Goal: Communication & Community: Answer question/provide support

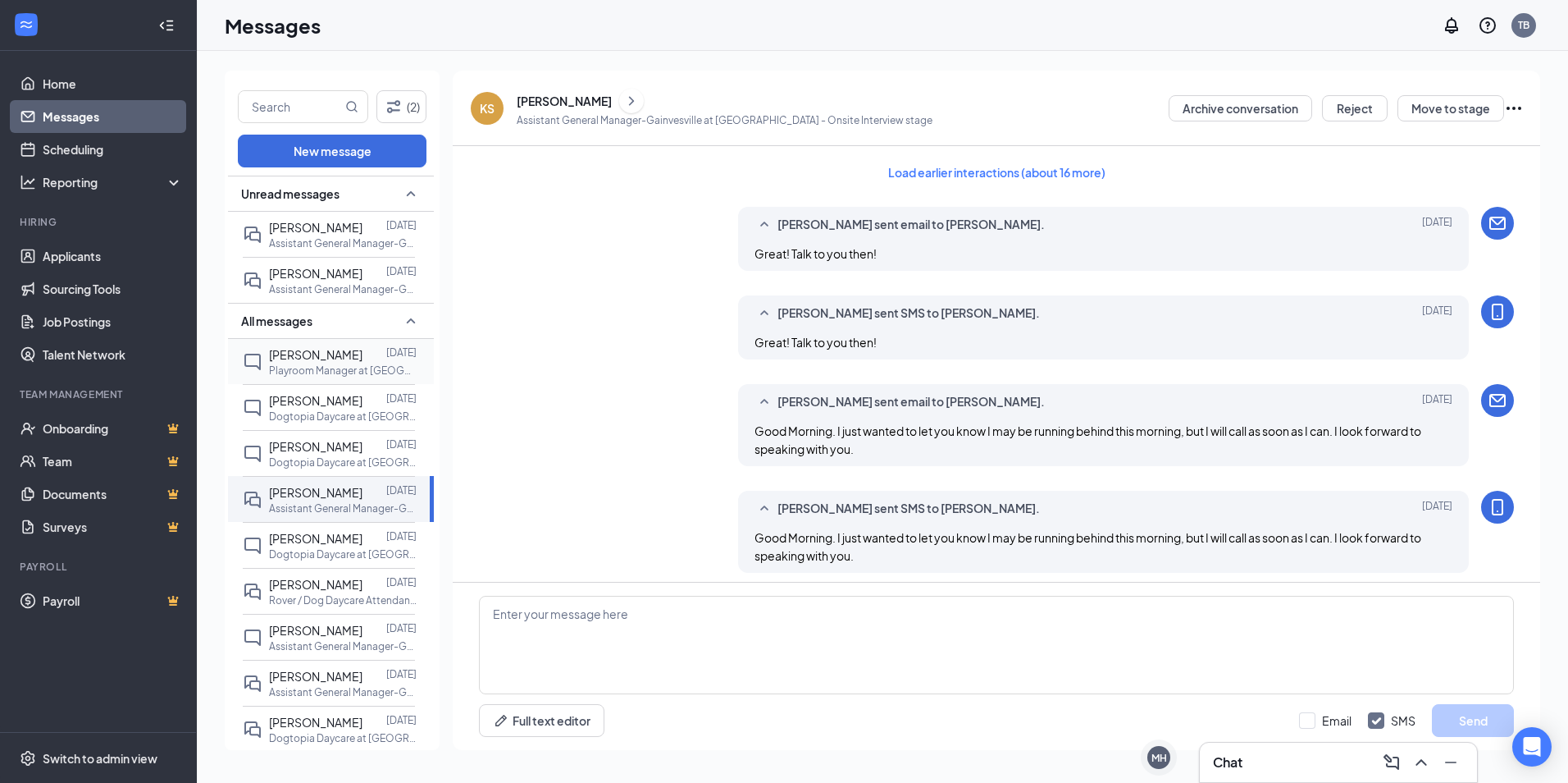
scroll to position [298, 0]
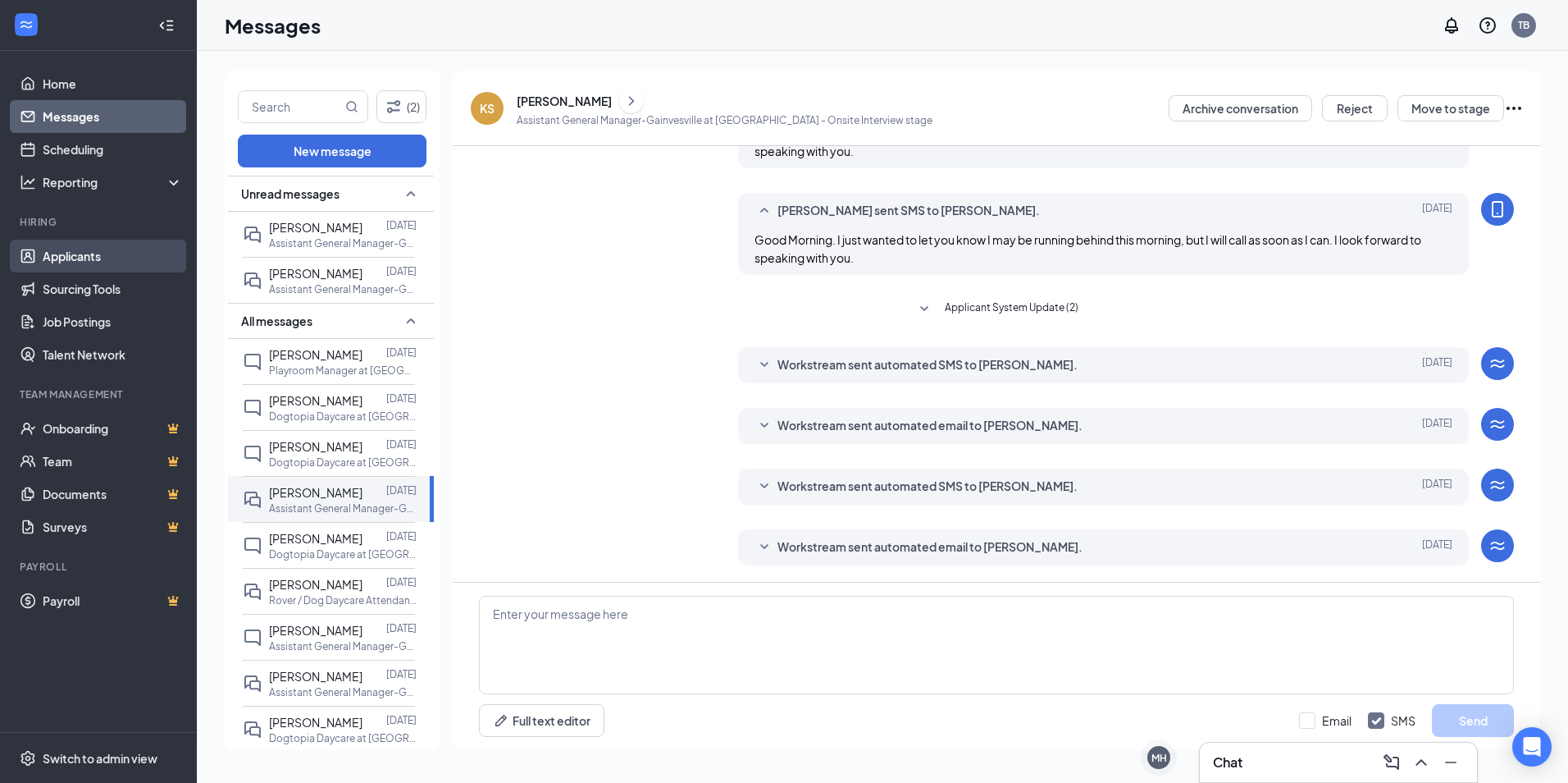
click at [72, 257] on link "Applicants" at bounding box center [113, 256] width 140 height 33
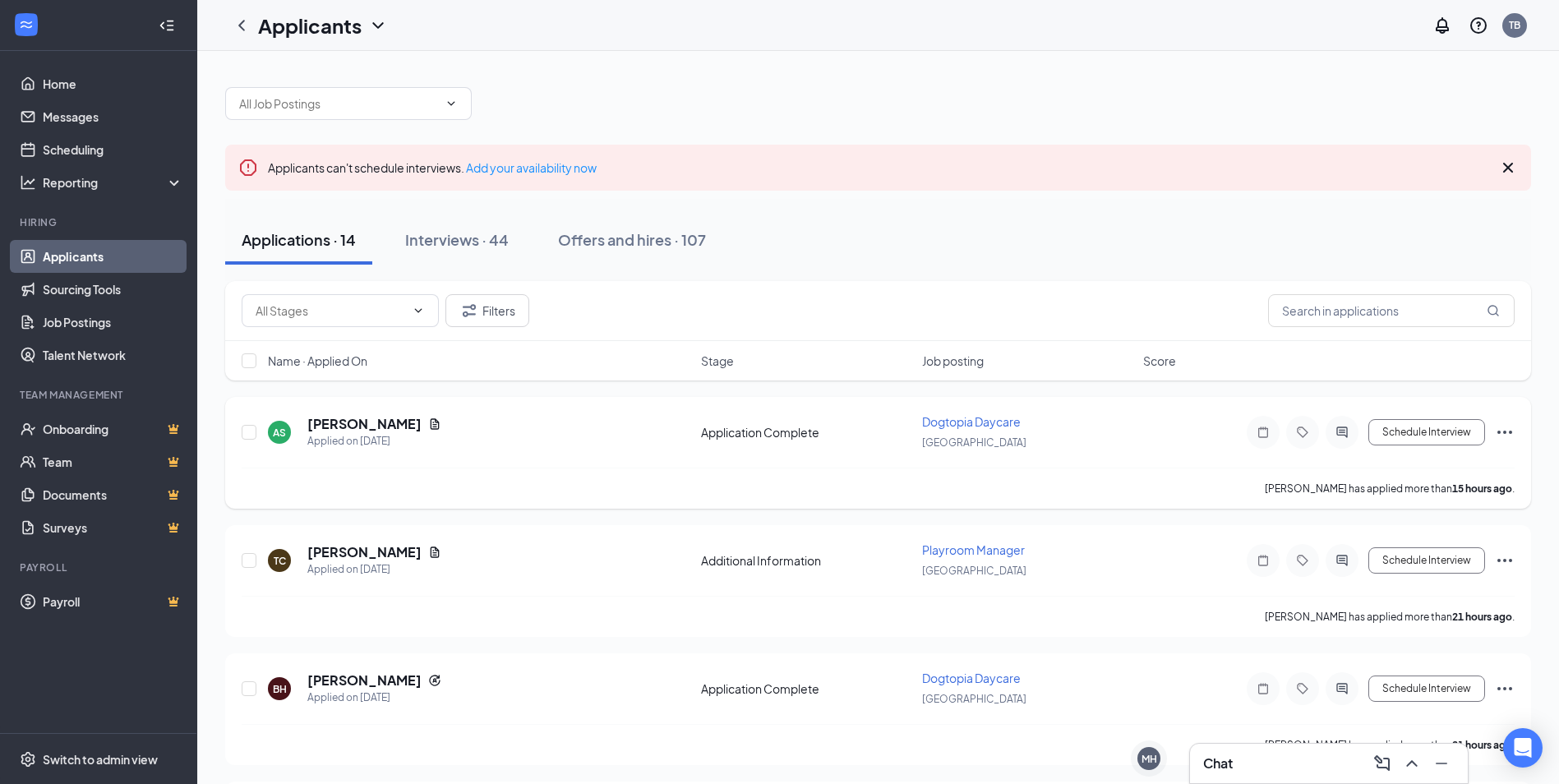
click at [1098, 448] on div "[GEOGRAPHIC_DATA]" at bounding box center [1028, 442] width 212 height 18
click at [347, 429] on h5 "[PERSON_NAME]" at bounding box center [364, 424] width 114 height 18
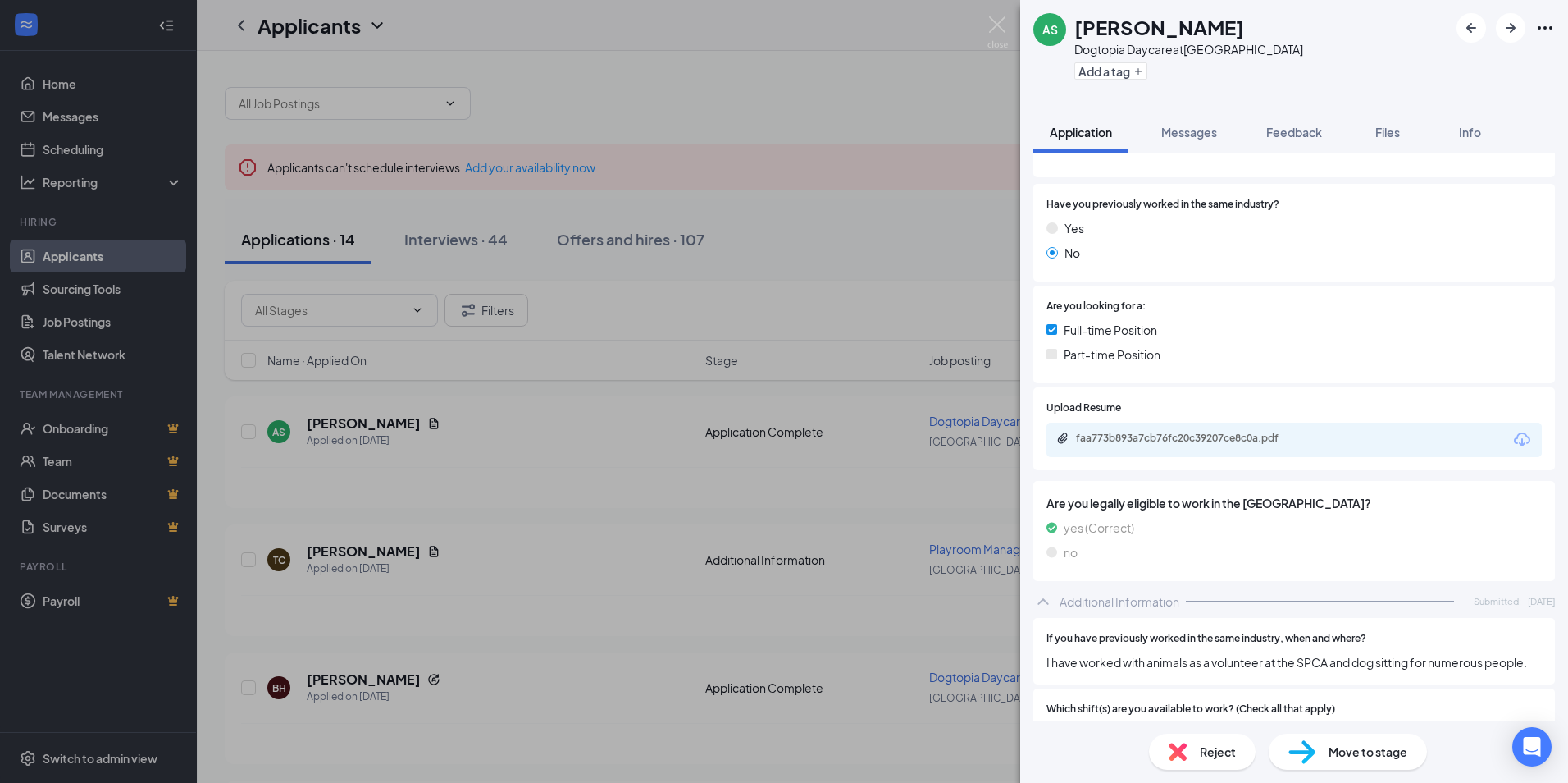
scroll to position [164, 0]
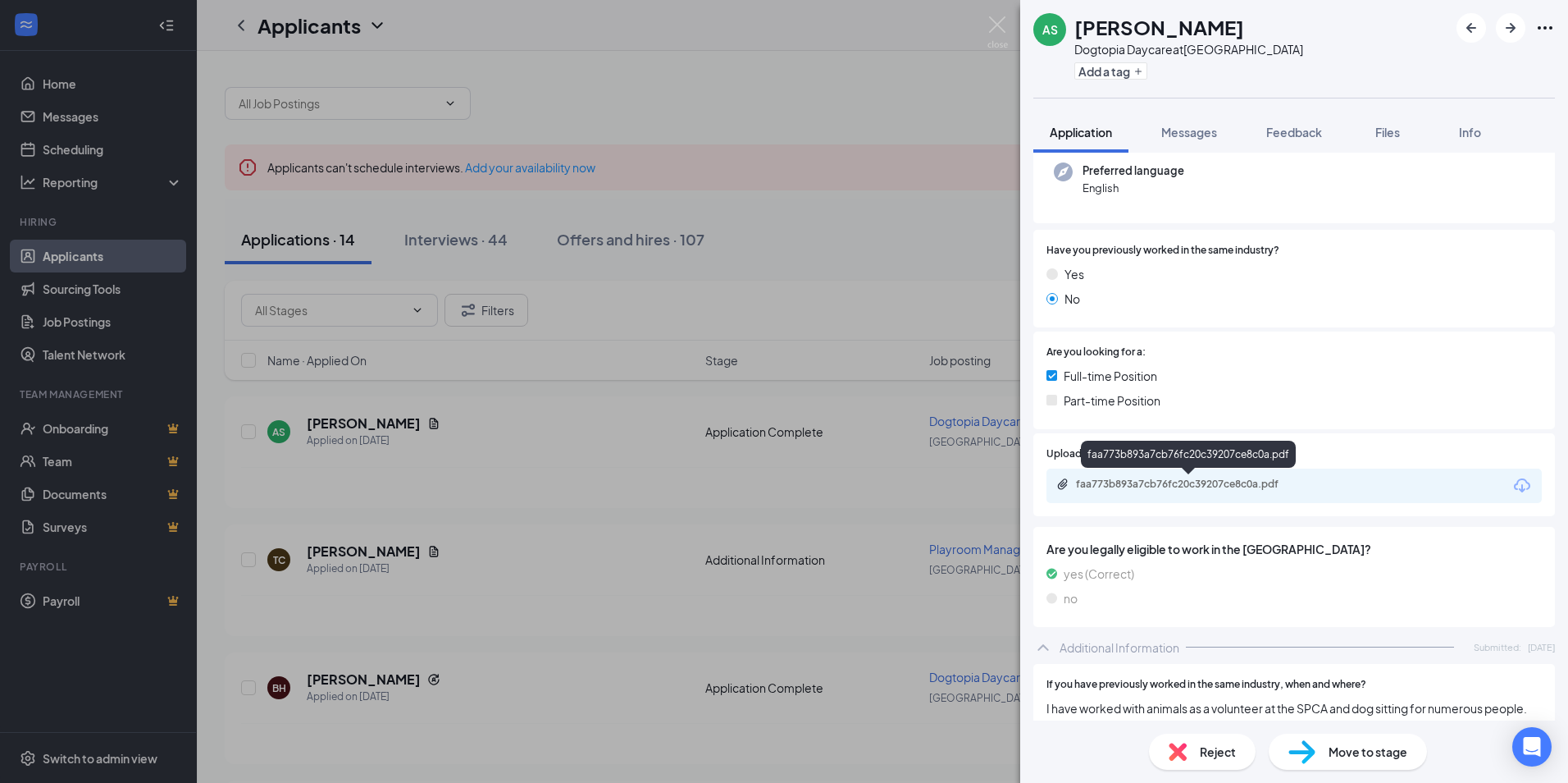
click at [1148, 472] on div "faa773b893a7cb76fc20c39207ce8c0a.pdf" at bounding box center [1188, 457] width 215 height 34
click at [1148, 488] on div "faa773b893a7cb76fc20c39207ce8c0a.pdf" at bounding box center [1191, 484] width 230 height 13
click at [1165, 136] on span "Messages" at bounding box center [1189, 132] width 55 height 15
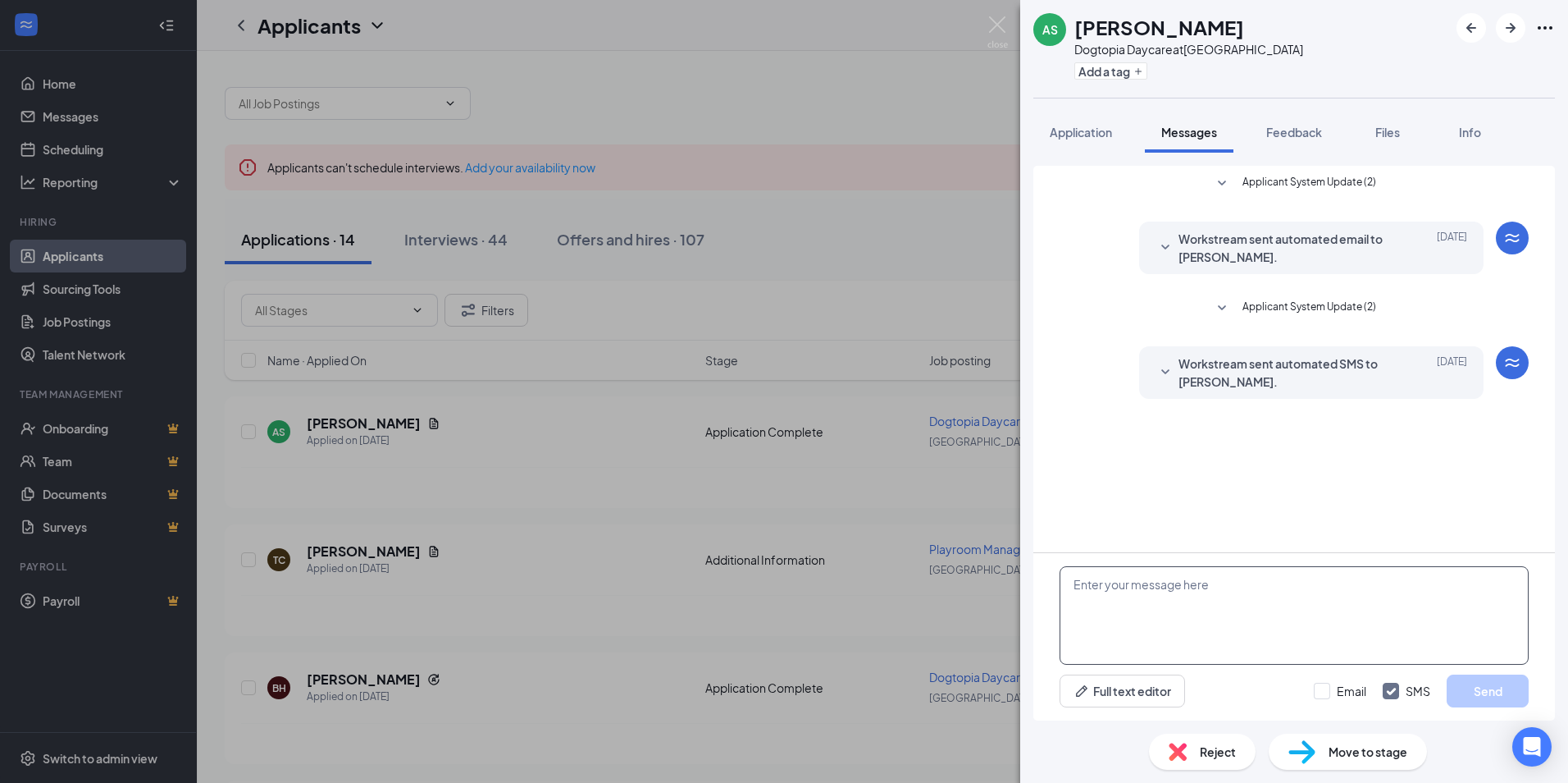
click at [1256, 603] on textarea at bounding box center [1294, 616] width 469 height 98
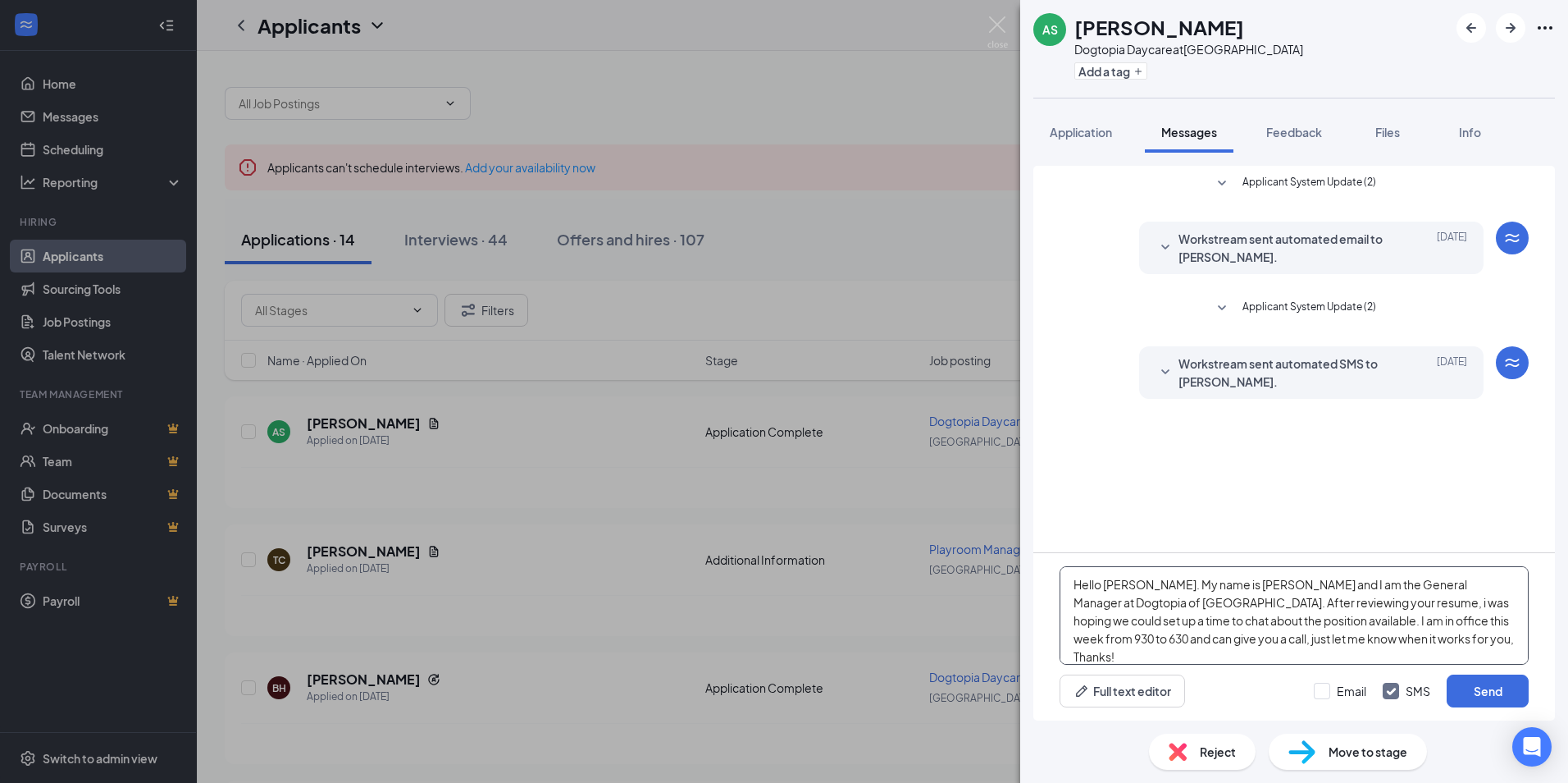
click at [1301, 597] on textarea "Hello [PERSON_NAME]. My name is [PERSON_NAME] and I am the General Manager at D…" at bounding box center [1294, 616] width 469 height 98
click at [1310, 599] on textarea "Hello [PERSON_NAME]. My name is [PERSON_NAME] and I am the General Manager at D…" at bounding box center [1294, 616] width 469 height 98
type textarea "Hello [PERSON_NAME]. My name is [PERSON_NAME] and I am the General Manager at D…"
click at [1355, 508] on div "Applicant System Update (2) Workstream sent automated email to [PERSON_NAME]. […" at bounding box center [1293, 359] width 521 height 387
click at [1326, 693] on input "Email" at bounding box center [1340, 691] width 53 height 16
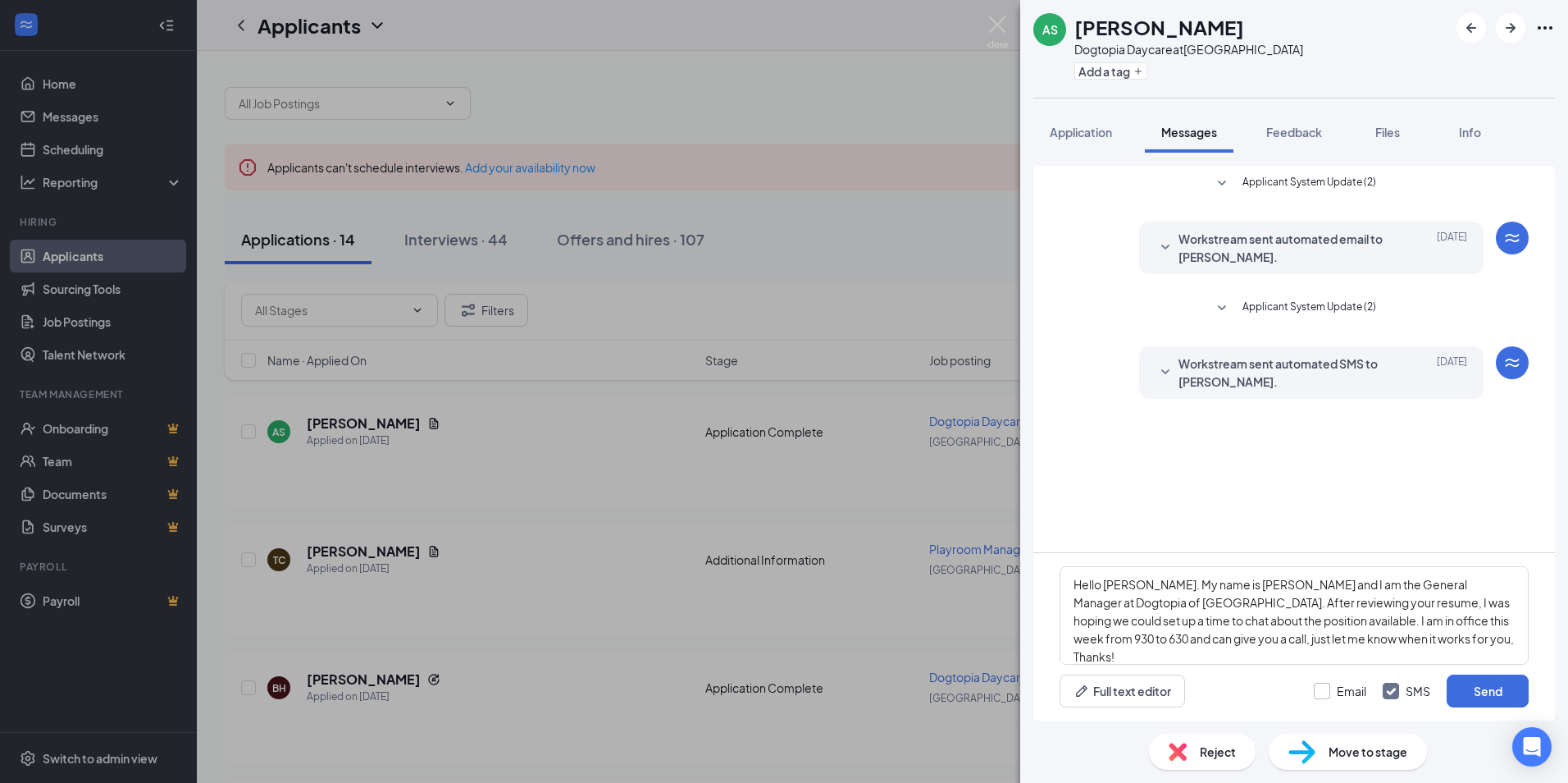
checkbox input "true"
drag, startPoint x: 1431, startPoint y: 633, endPoint x: 1074, endPoint y: 577, distance: 361.4
click at [1074, 577] on textarea "Hello [PERSON_NAME]. My name is [PERSON_NAME] and I am the General Manager at D…" at bounding box center [1294, 616] width 469 height 98
click at [1471, 686] on button "Send" at bounding box center [1487, 691] width 82 height 33
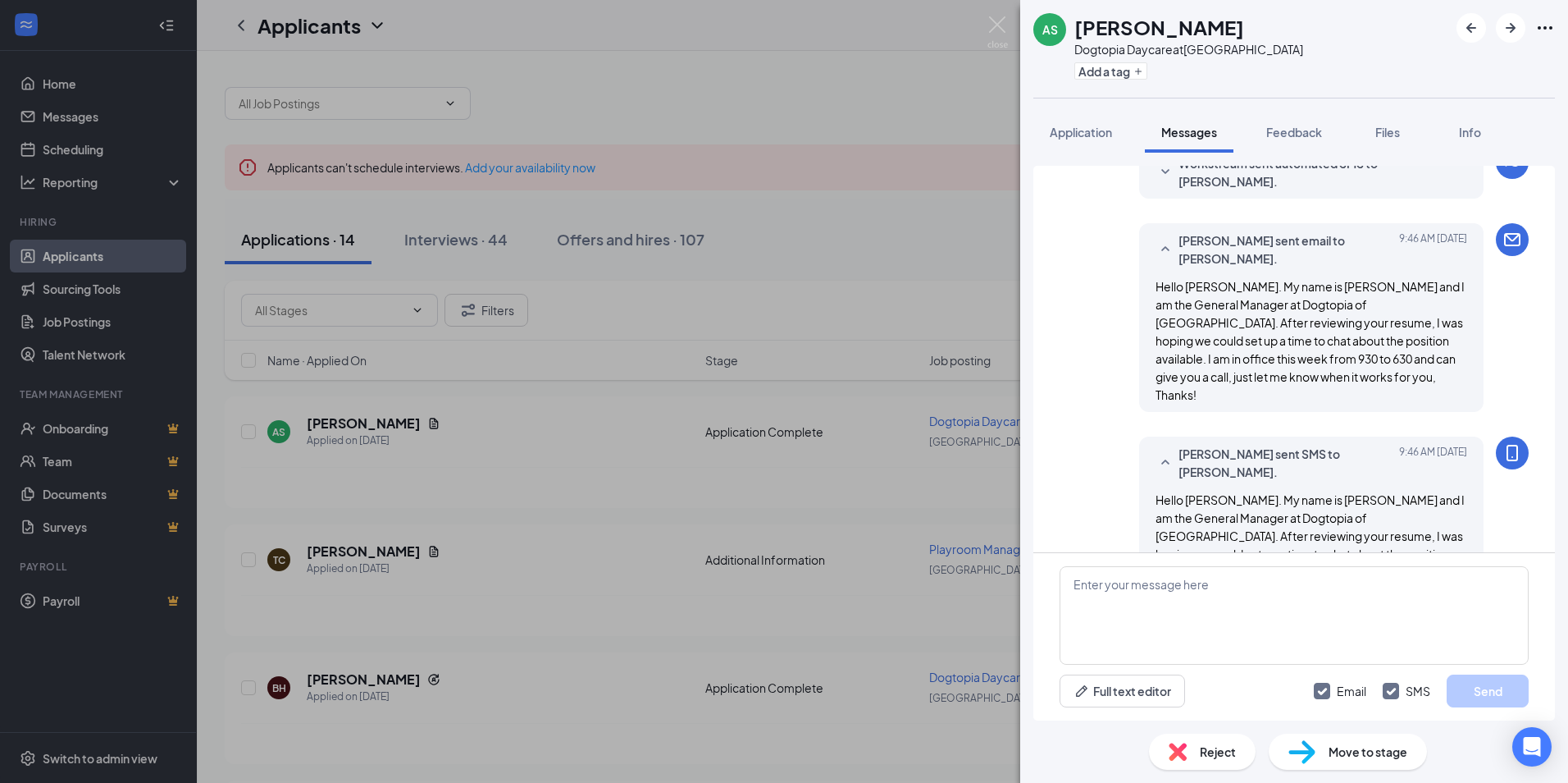
scroll to position [253, 0]
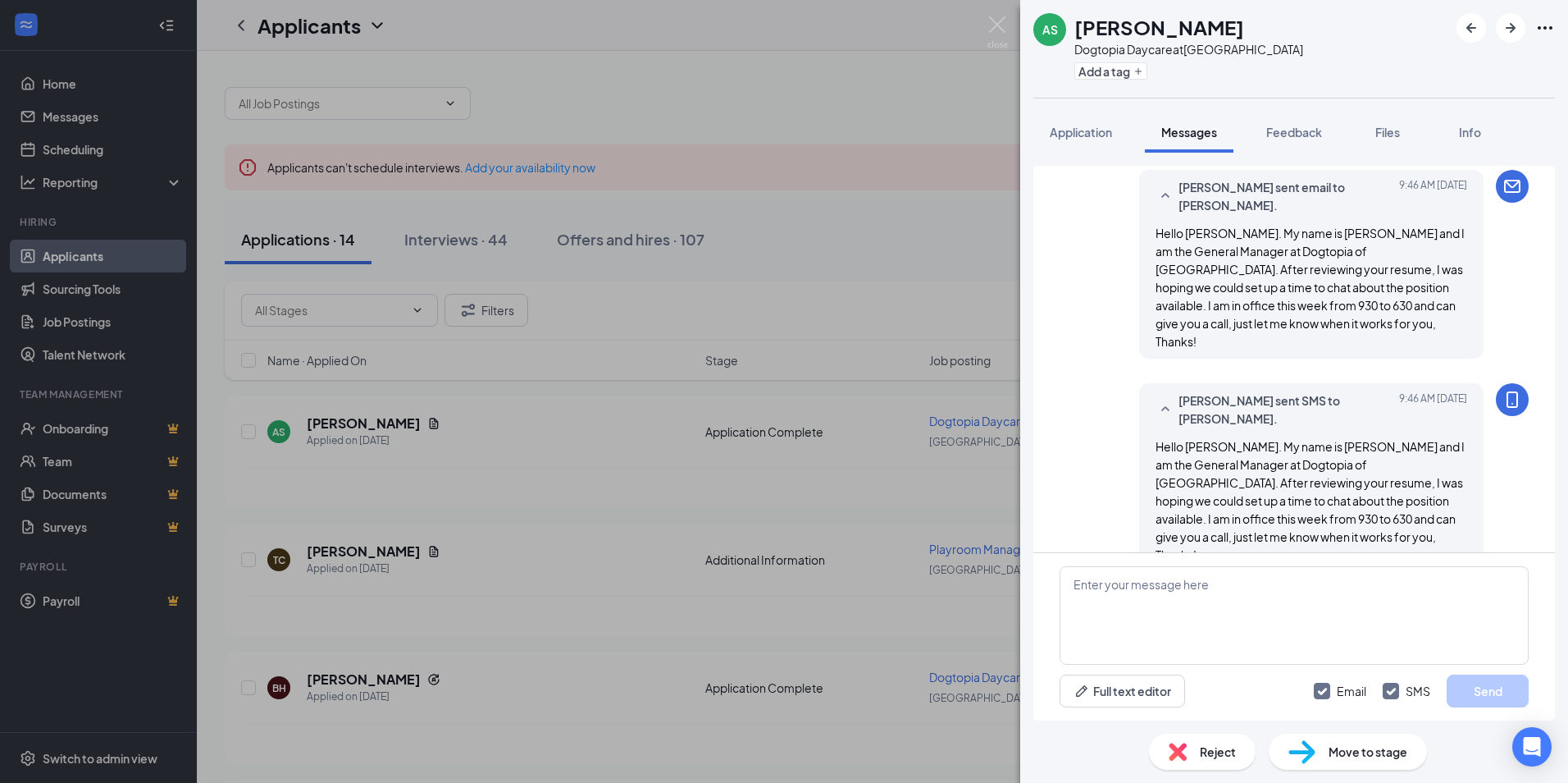
click at [503, 536] on div "AS [PERSON_NAME] Dogtopia Daycare at [GEOGRAPHIC_DATA] Add a tag Application Me…" at bounding box center [784, 391] width 1568 height 783
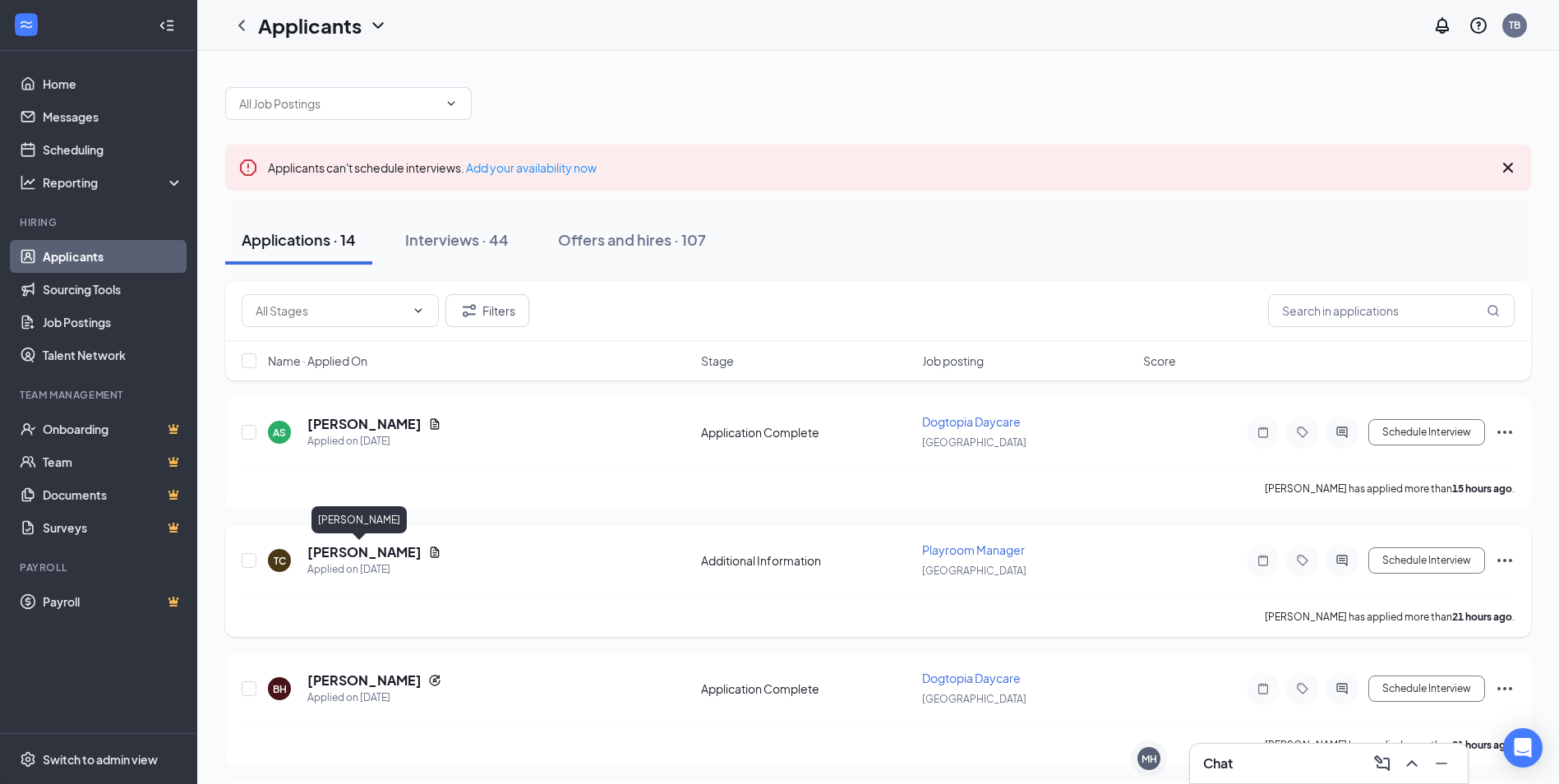
click at [364, 554] on h5 "[PERSON_NAME]" at bounding box center [364, 552] width 114 height 18
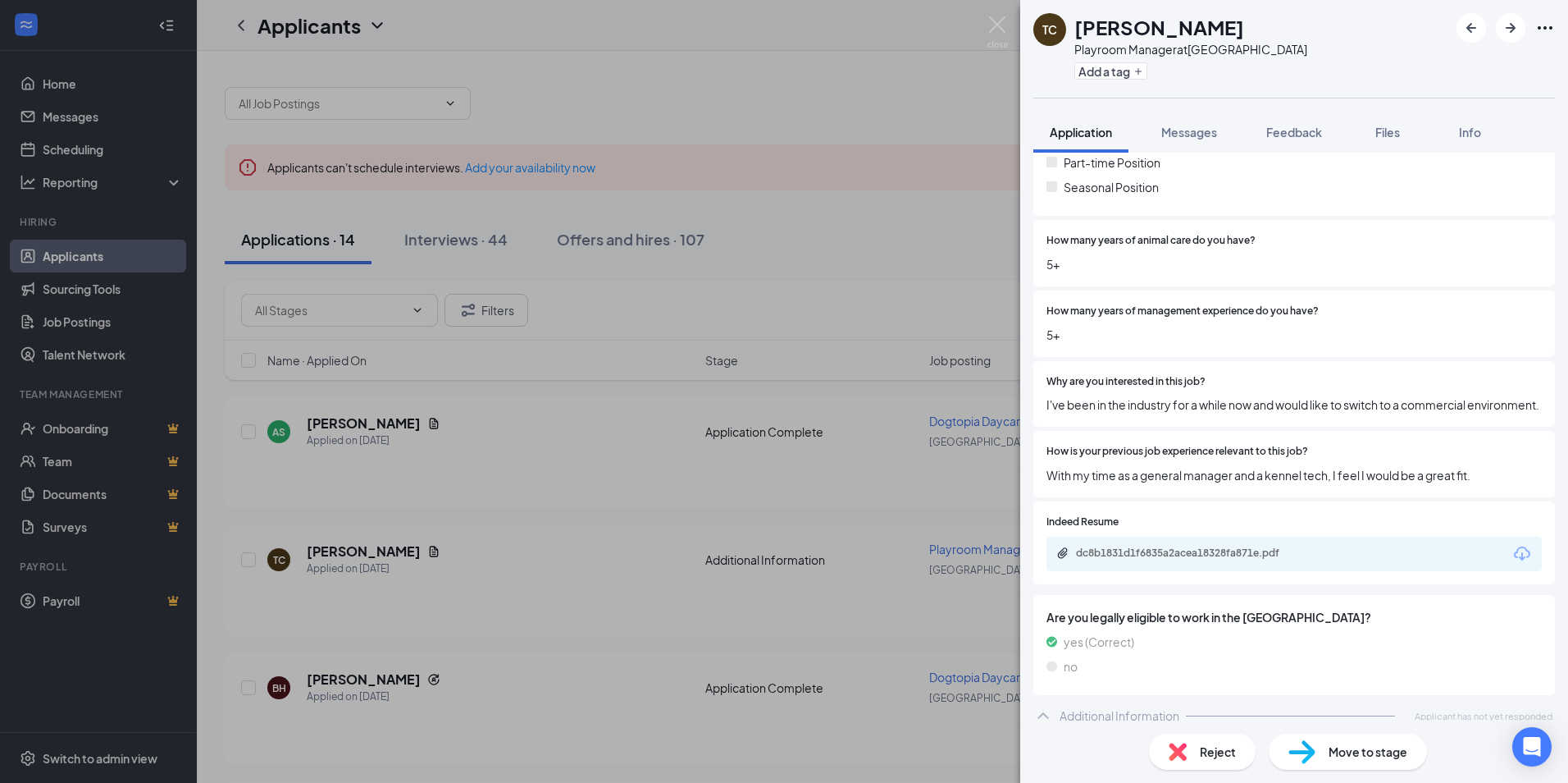
scroll to position [478, 0]
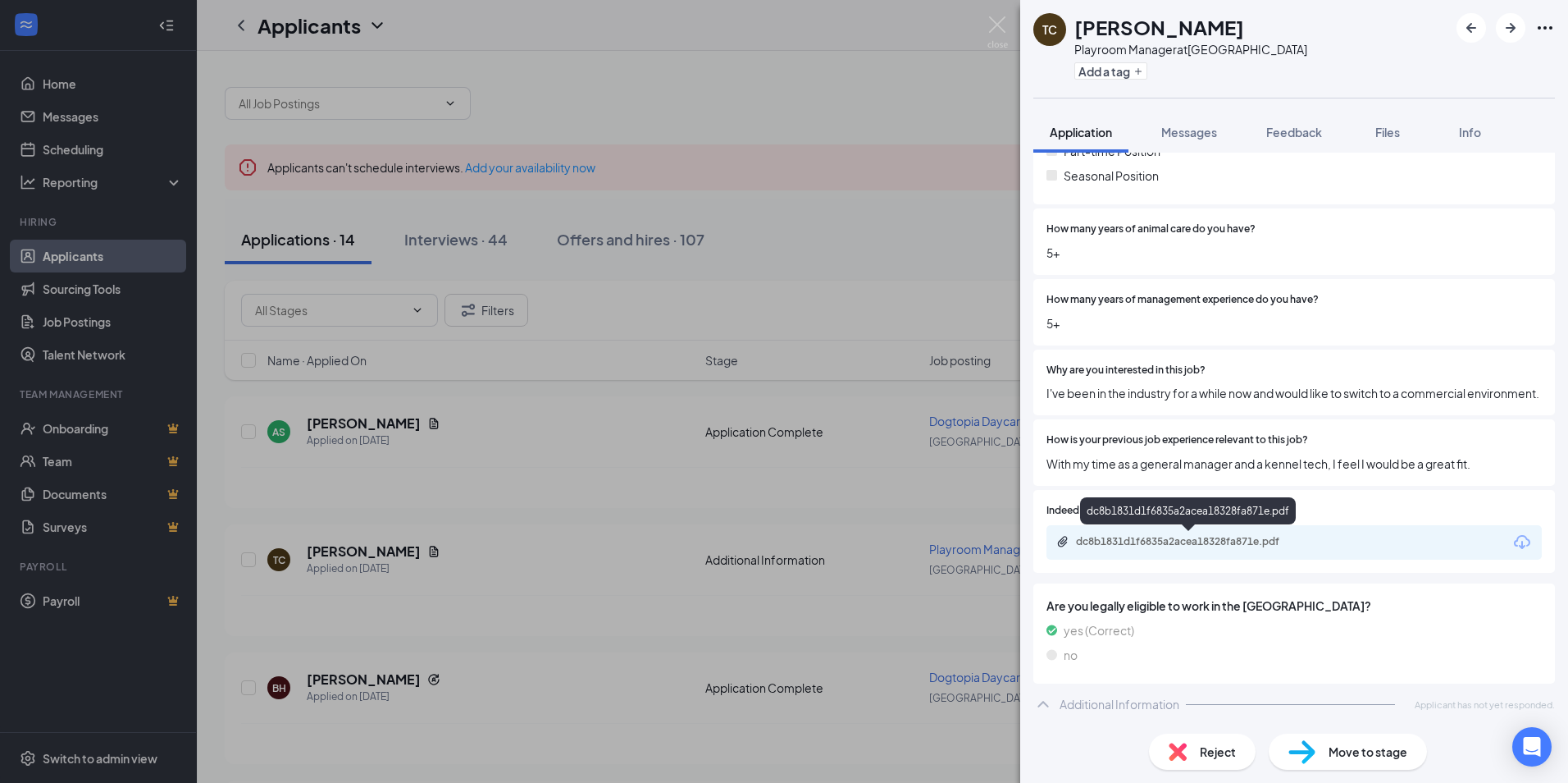
click at [1106, 537] on div "dc8b1831d1f6835a2acea18328fa871e.pdf" at bounding box center [1191, 541] width 230 height 13
click at [1199, 138] on span "Messages" at bounding box center [1189, 132] width 55 height 15
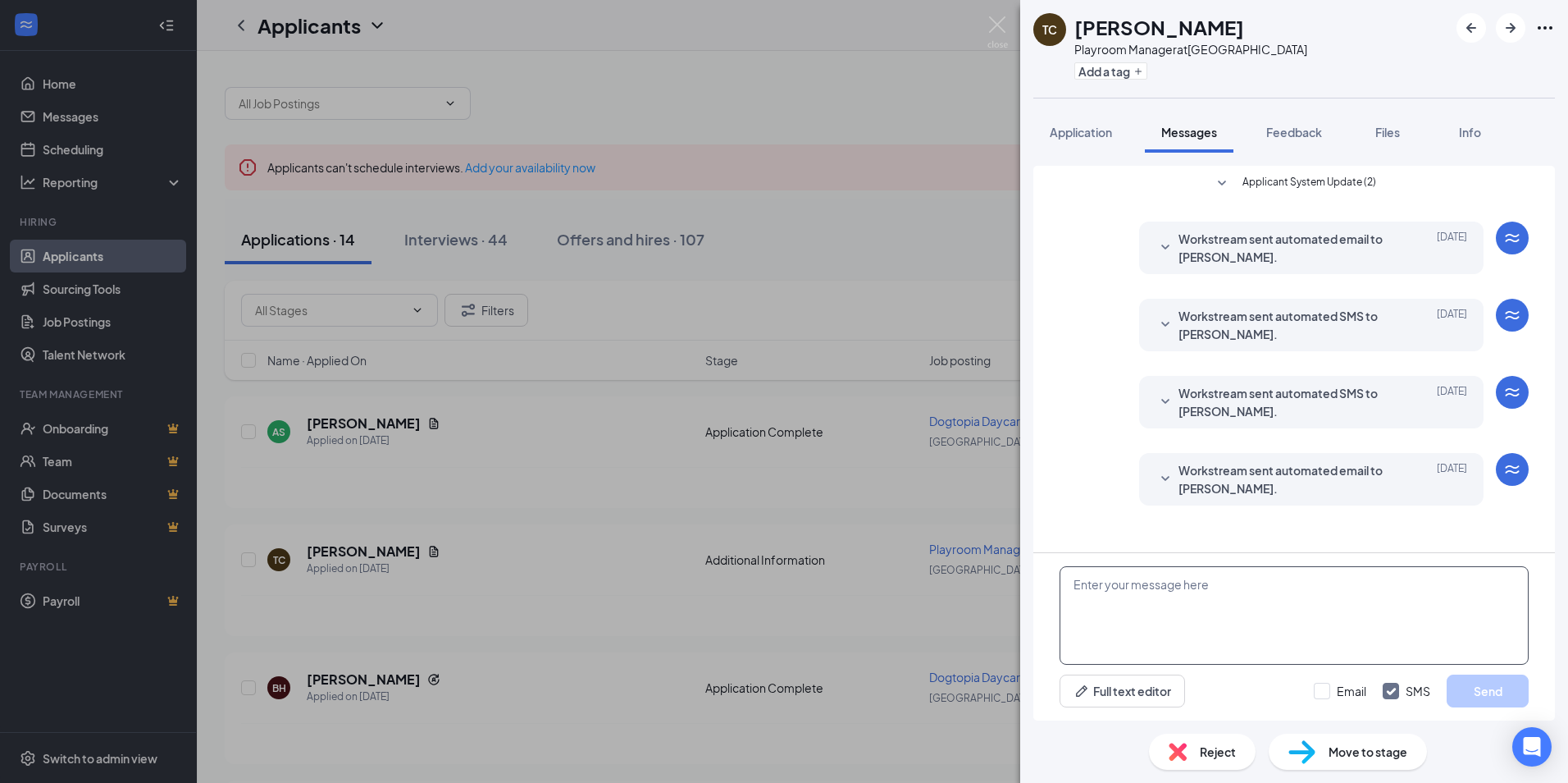
click at [1121, 611] on textarea at bounding box center [1294, 616] width 469 height 98
paste textarea "Hello [PERSON_NAME]. My name is [PERSON_NAME] and I am the General Manager at D…"
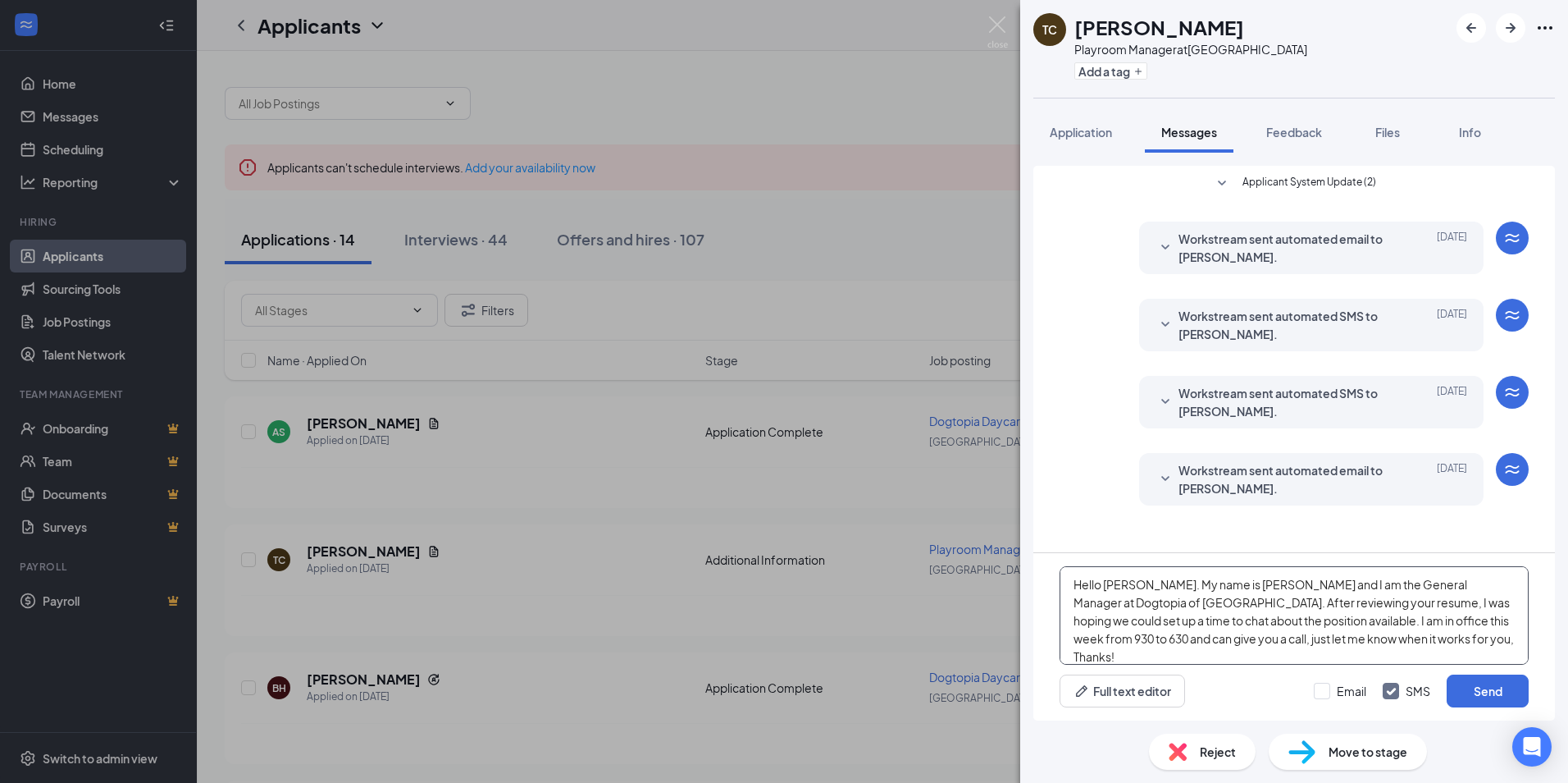
click at [1138, 578] on textarea "Hello [PERSON_NAME]. My name is [PERSON_NAME] and I am the General Manager at D…" at bounding box center [1294, 616] width 469 height 98
type textarea "Hello [PERSON_NAME]. My name is [PERSON_NAME] and I am the General Manager at D…"
drag, startPoint x: 1326, startPoint y: 692, endPoint x: 1360, endPoint y: 689, distance: 34.1
click at [1326, 693] on input "Email" at bounding box center [1340, 691] width 53 height 16
checkbox input "true"
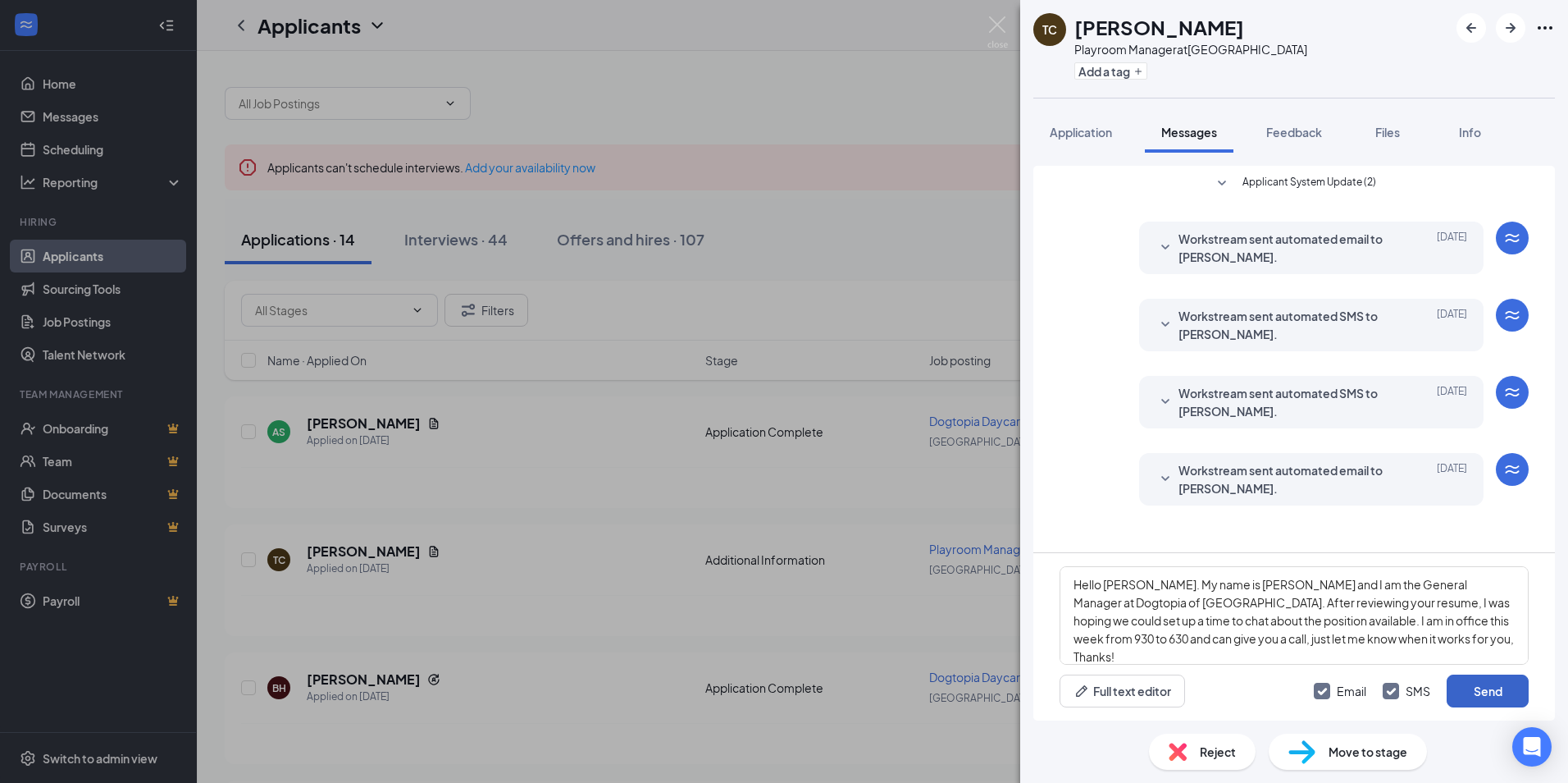
click at [1473, 687] on button "Send" at bounding box center [1487, 691] width 82 height 33
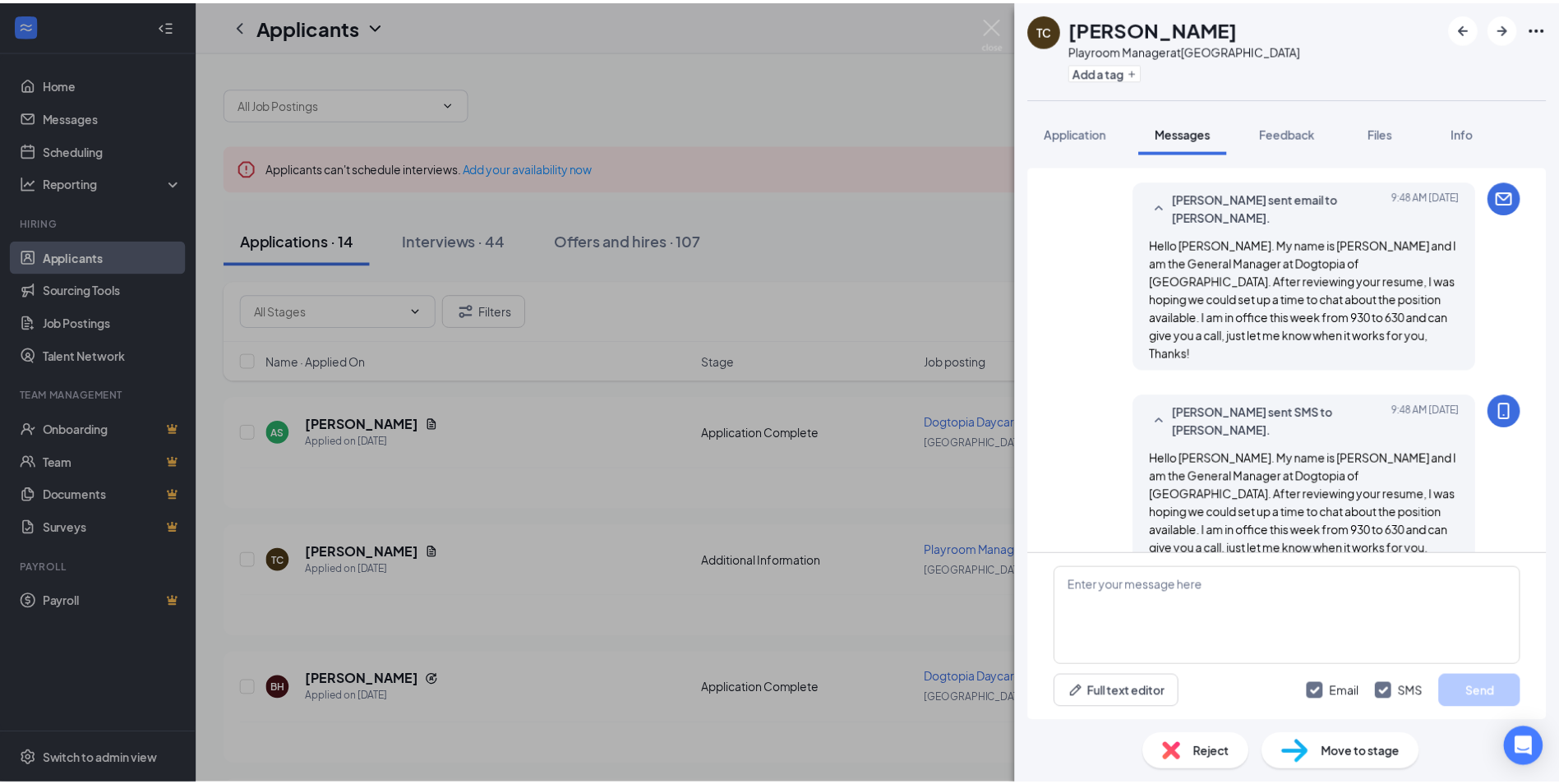
scroll to position [361, 0]
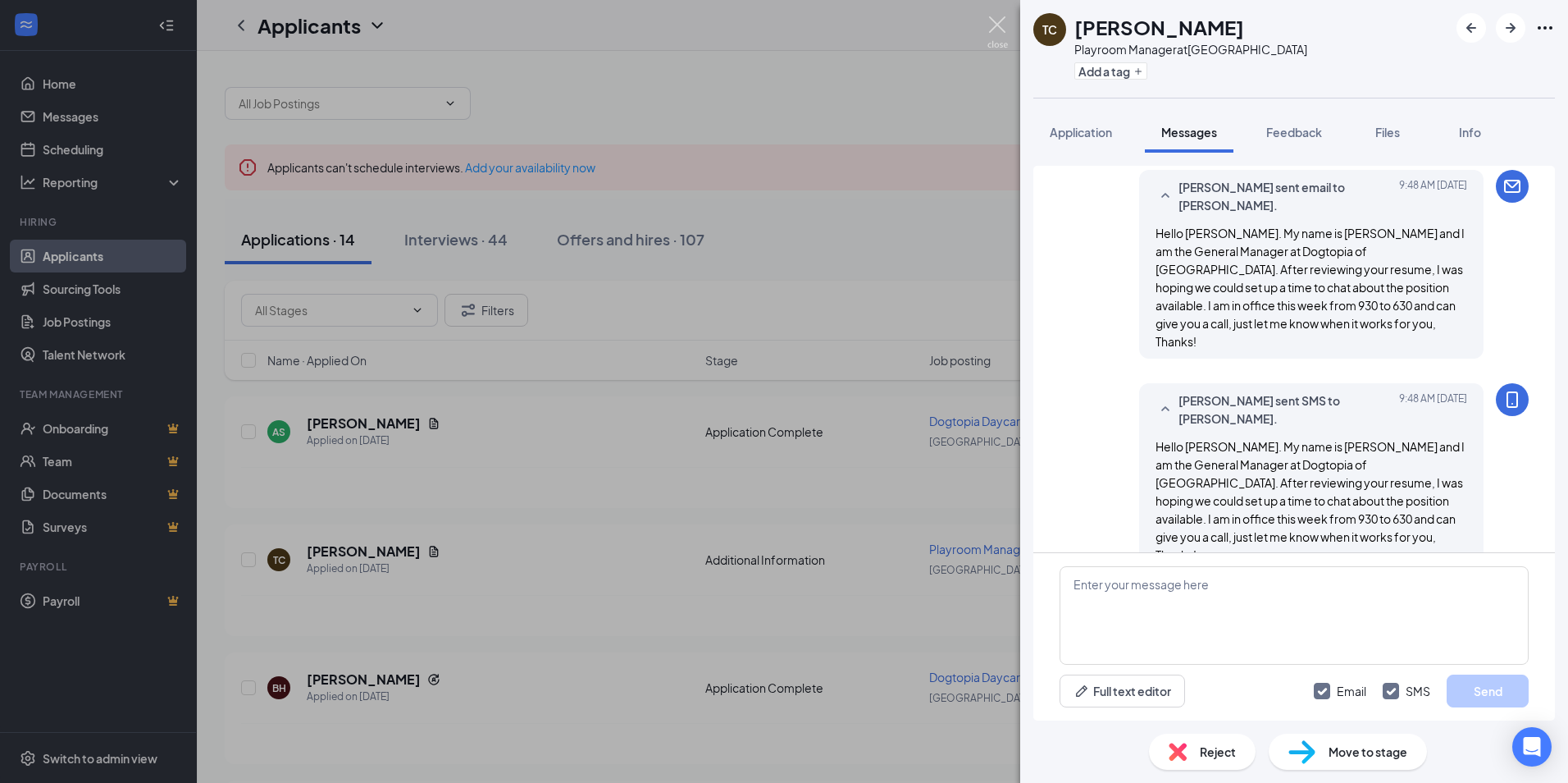
click at [997, 33] on img at bounding box center [997, 32] width 21 height 32
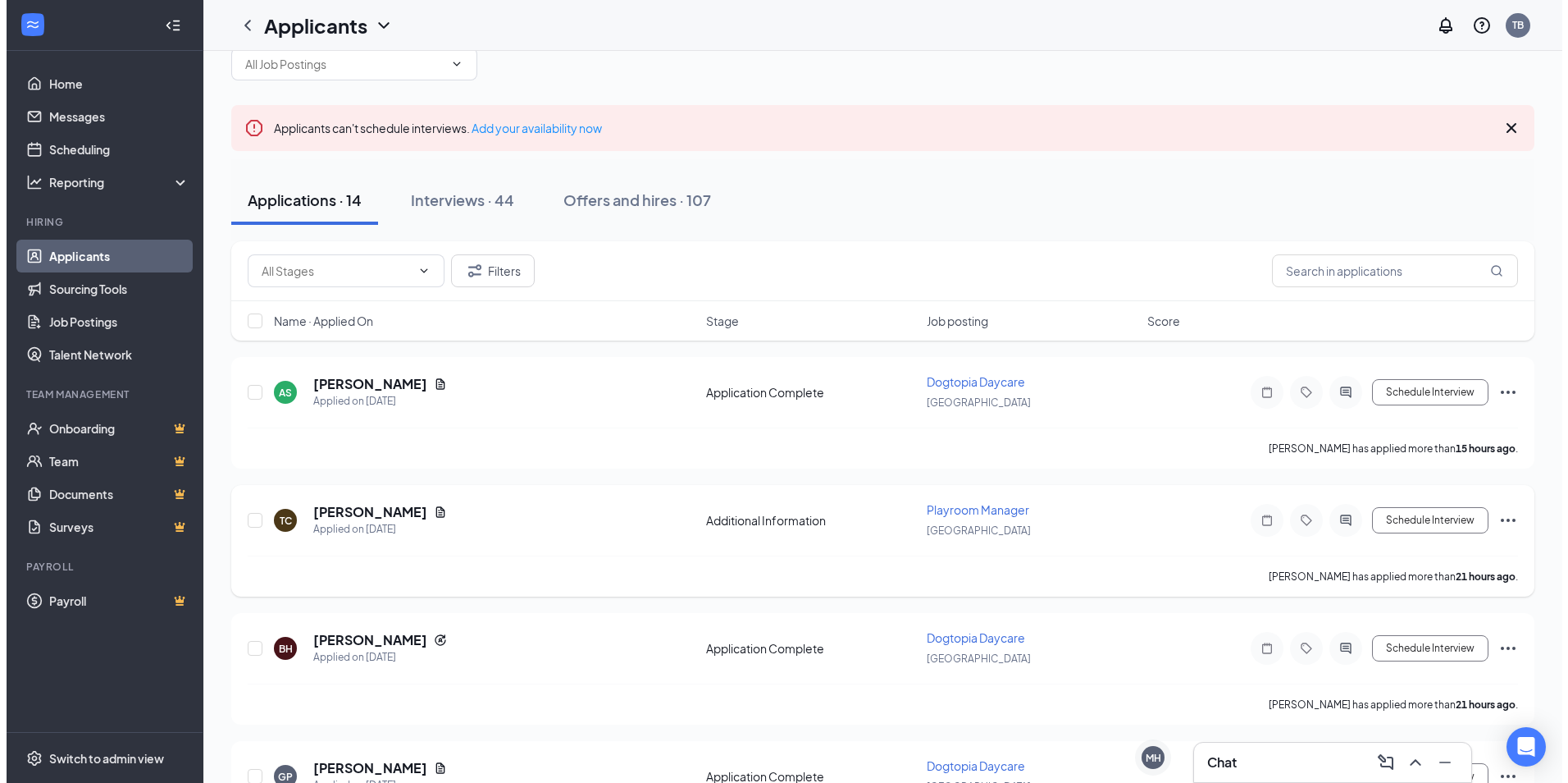
scroll to position [164, 0]
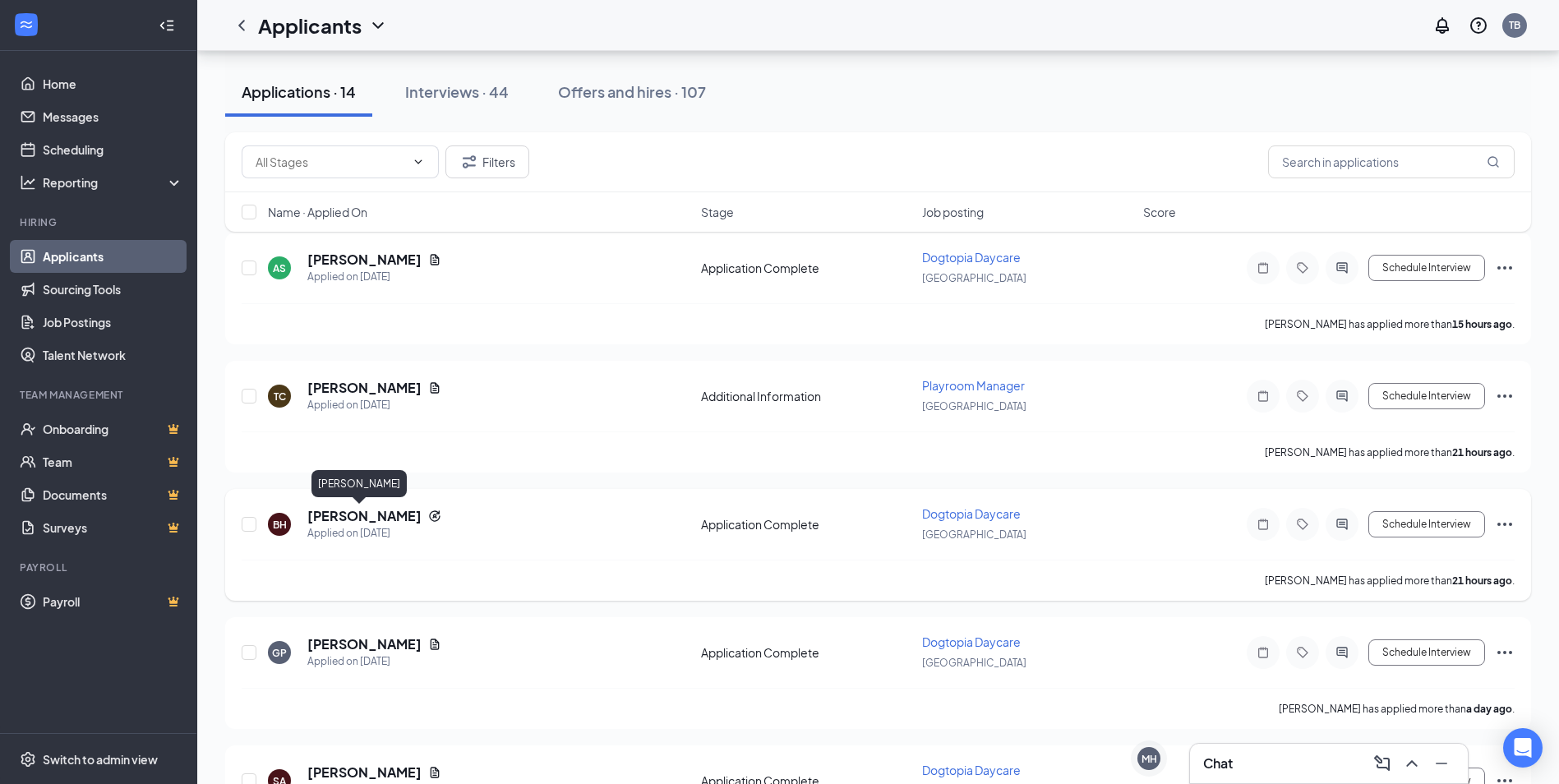
click at [337, 511] on h5 "[PERSON_NAME]" at bounding box center [364, 516] width 114 height 18
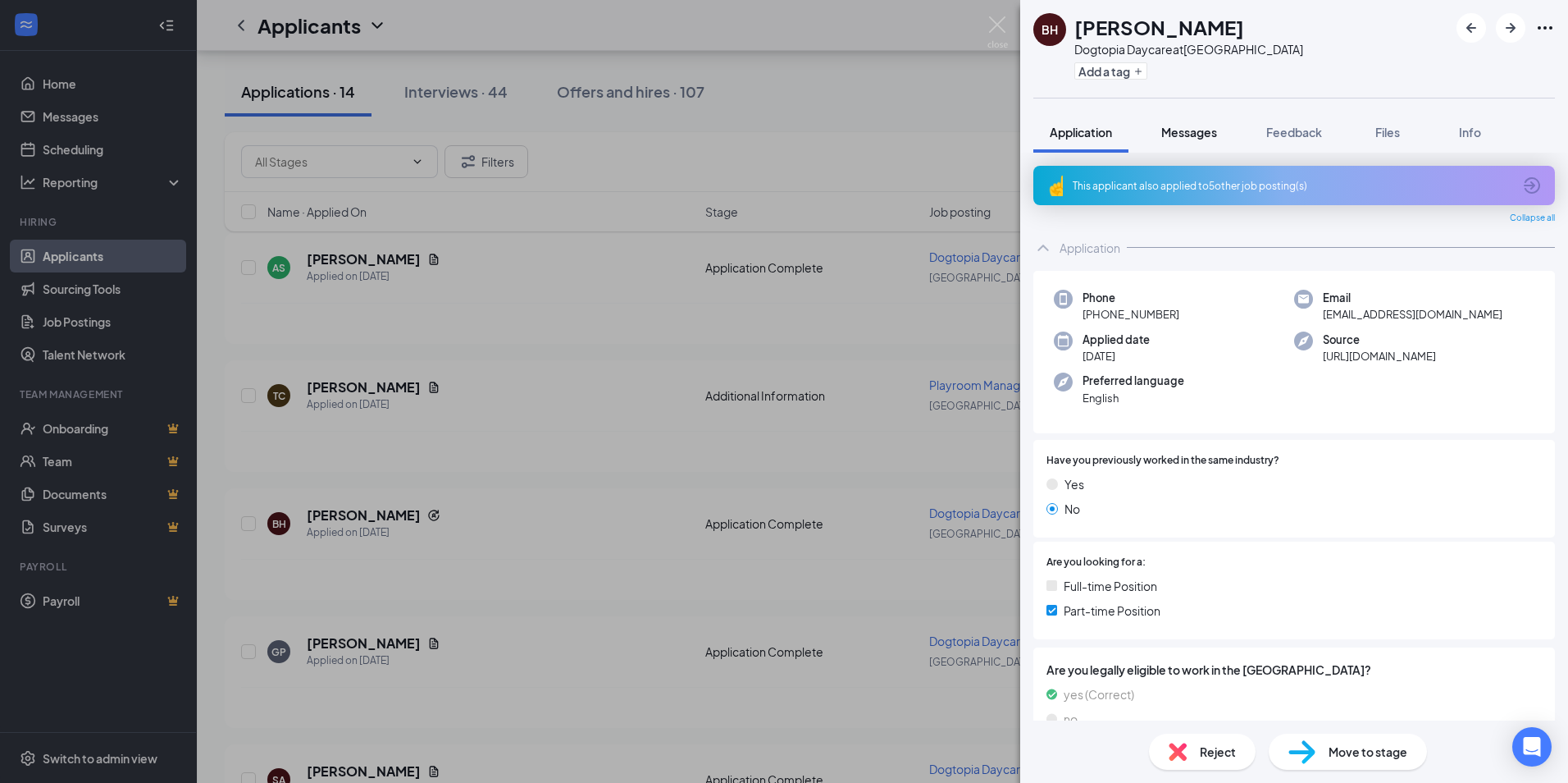
click at [1181, 134] on span "Messages" at bounding box center [1189, 132] width 55 height 15
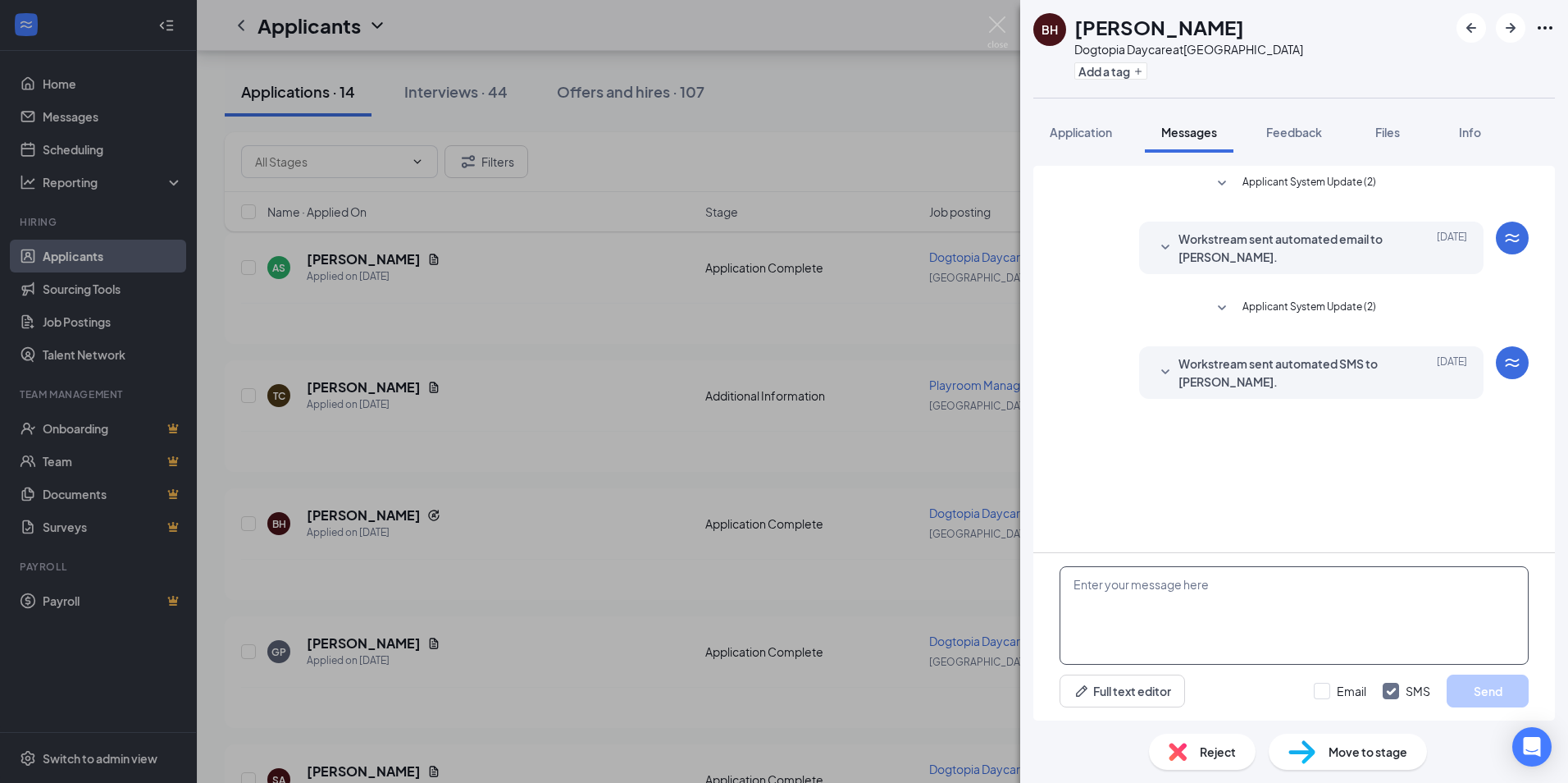
click at [1127, 617] on textarea at bounding box center [1294, 616] width 469 height 98
paste textarea "Hello [PERSON_NAME]. My name is [PERSON_NAME] and I am the General Manager at D…"
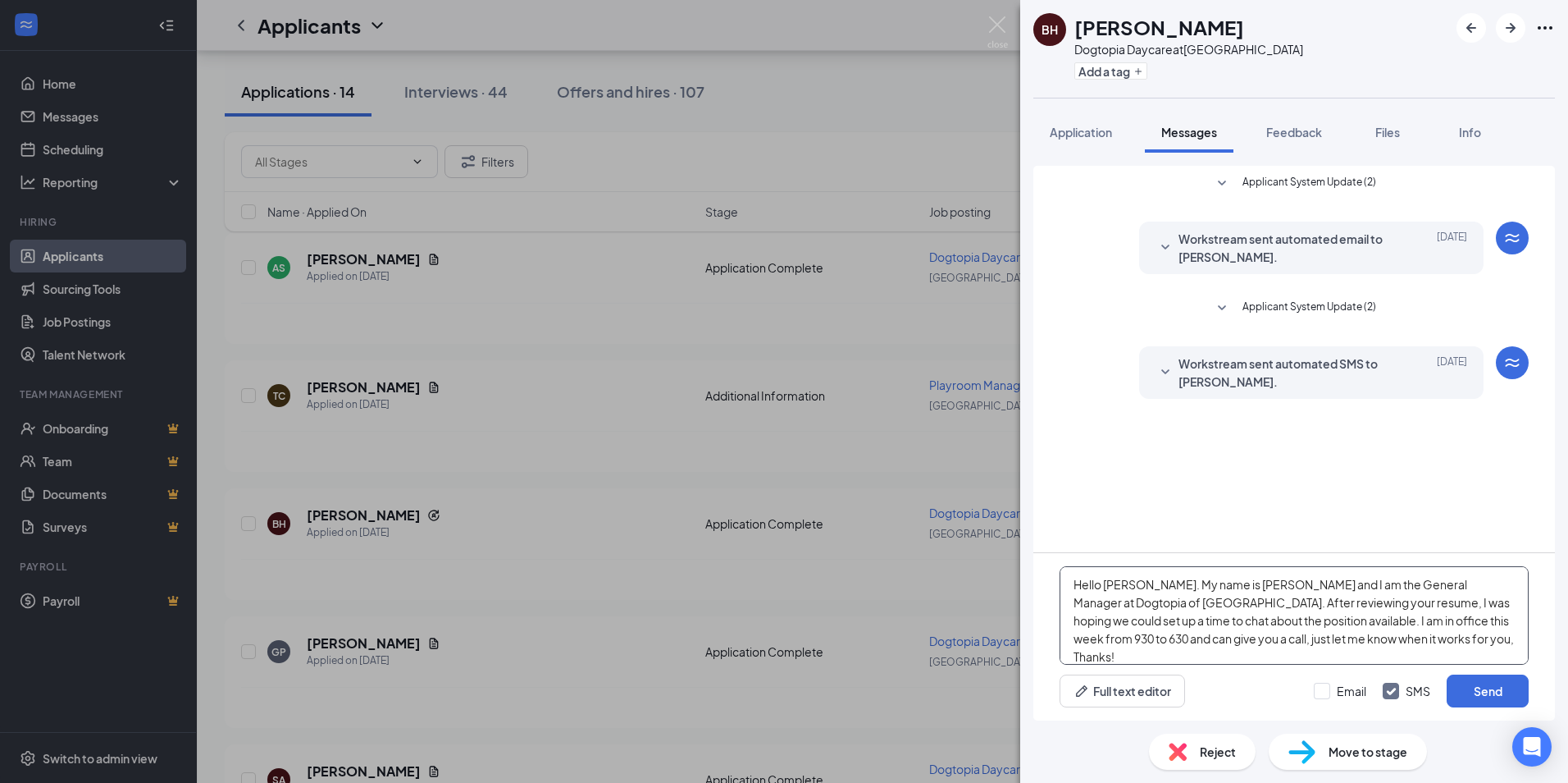
click at [1140, 584] on textarea "Hello [PERSON_NAME]. My name is [PERSON_NAME] and I am the General Manager at D…" at bounding box center [1294, 616] width 469 height 98
type textarea "Hello [PERSON_NAME]. My name is [PERSON_NAME] and I am the General Manager at D…"
click at [1325, 693] on input "Email" at bounding box center [1340, 691] width 53 height 16
checkbox input "true"
click at [1476, 692] on button "Send" at bounding box center [1487, 691] width 82 height 33
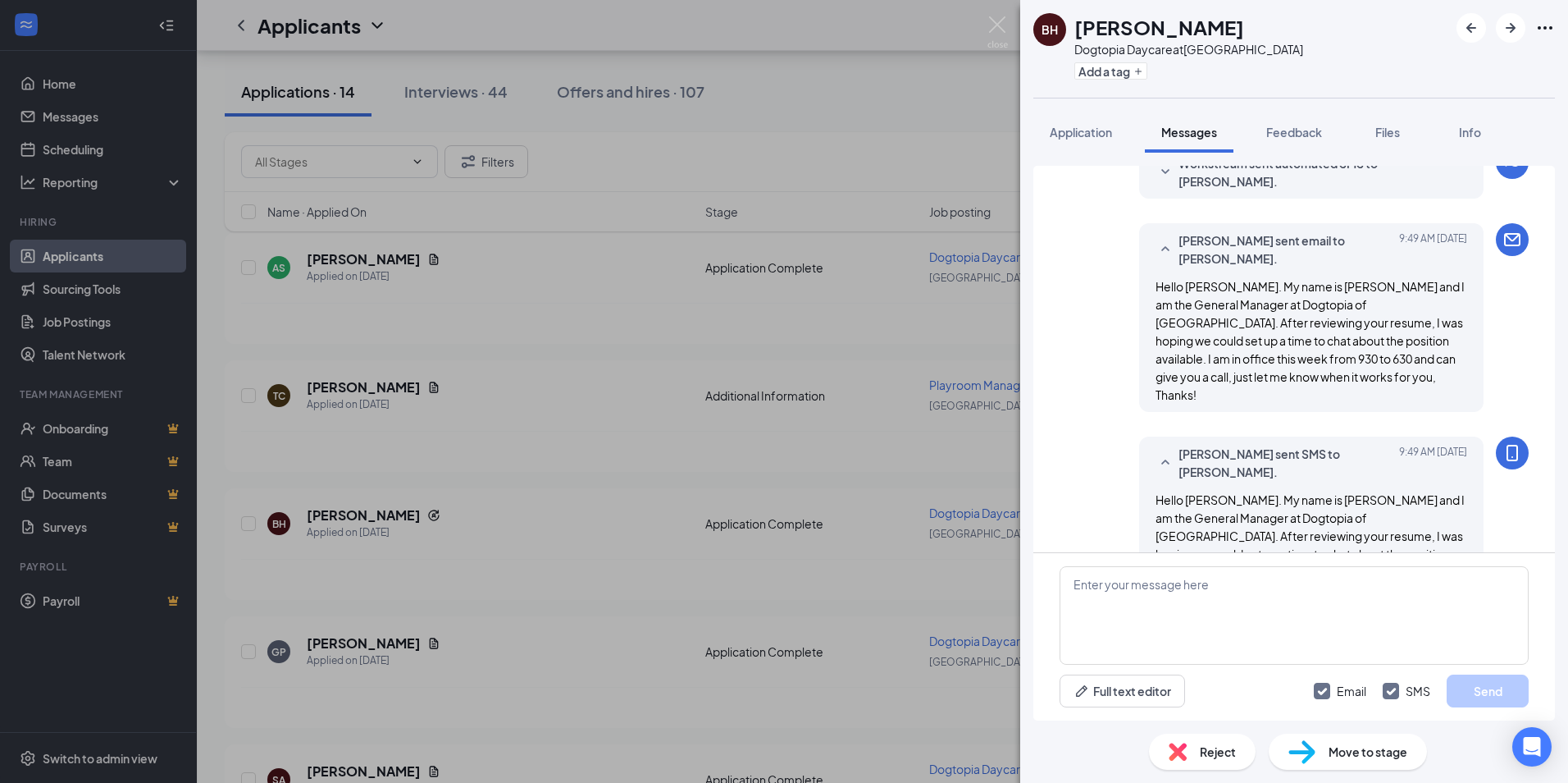
scroll to position [253, 0]
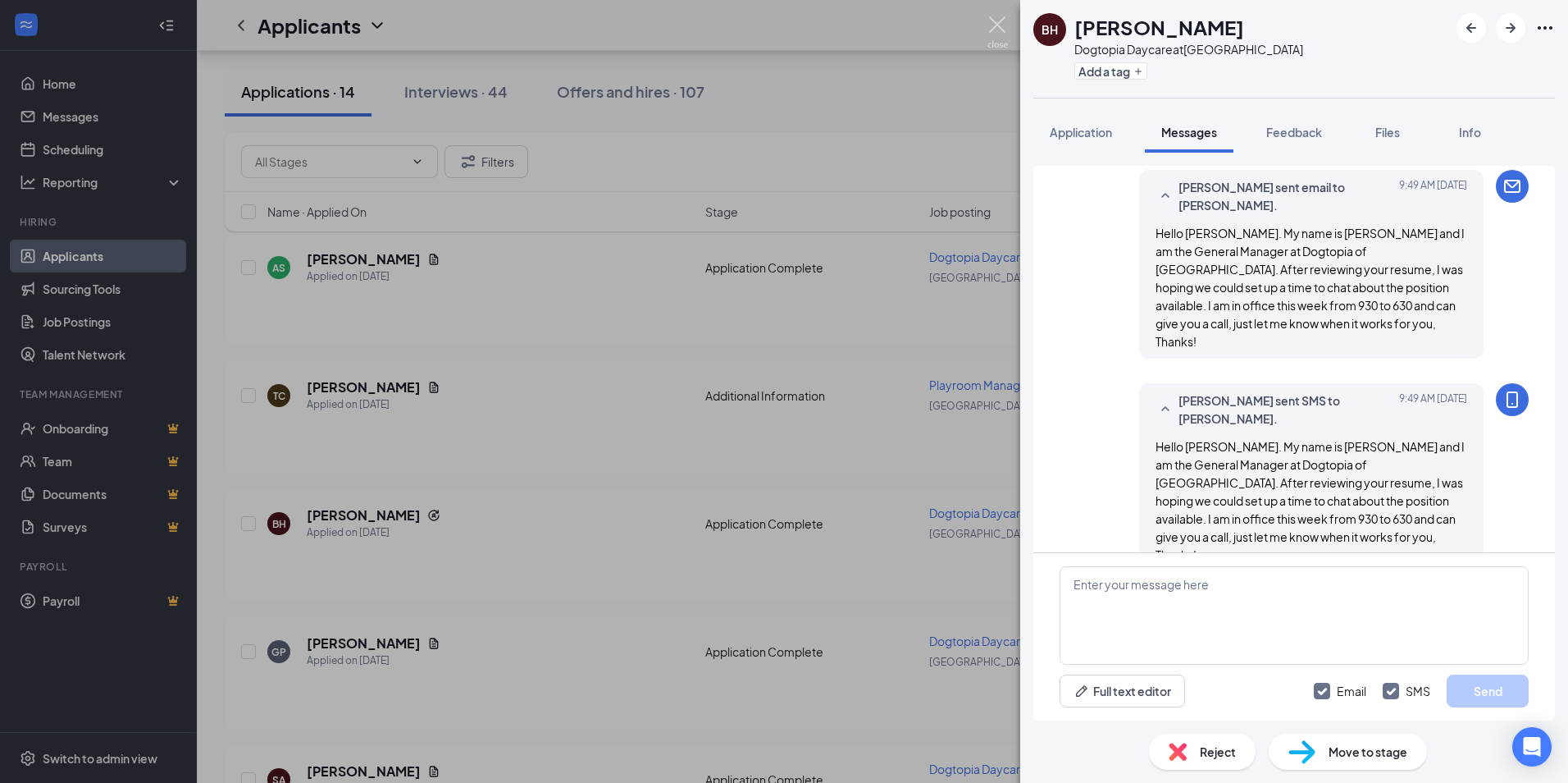
click at [990, 21] on img at bounding box center [997, 32] width 21 height 32
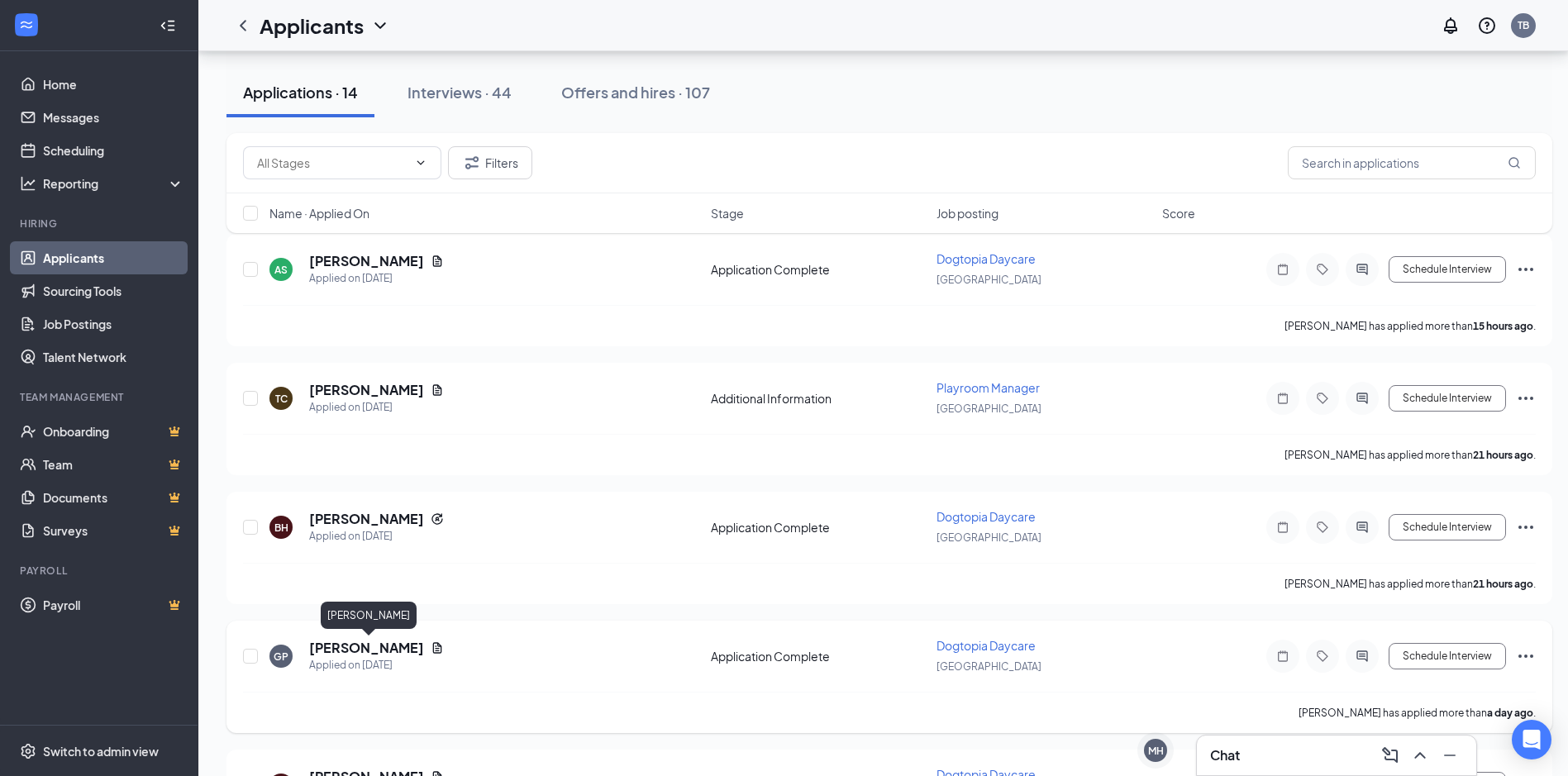
click at [333, 652] on h5 "[PERSON_NAME]" at bounding box center [366, 648] width 115 height 18
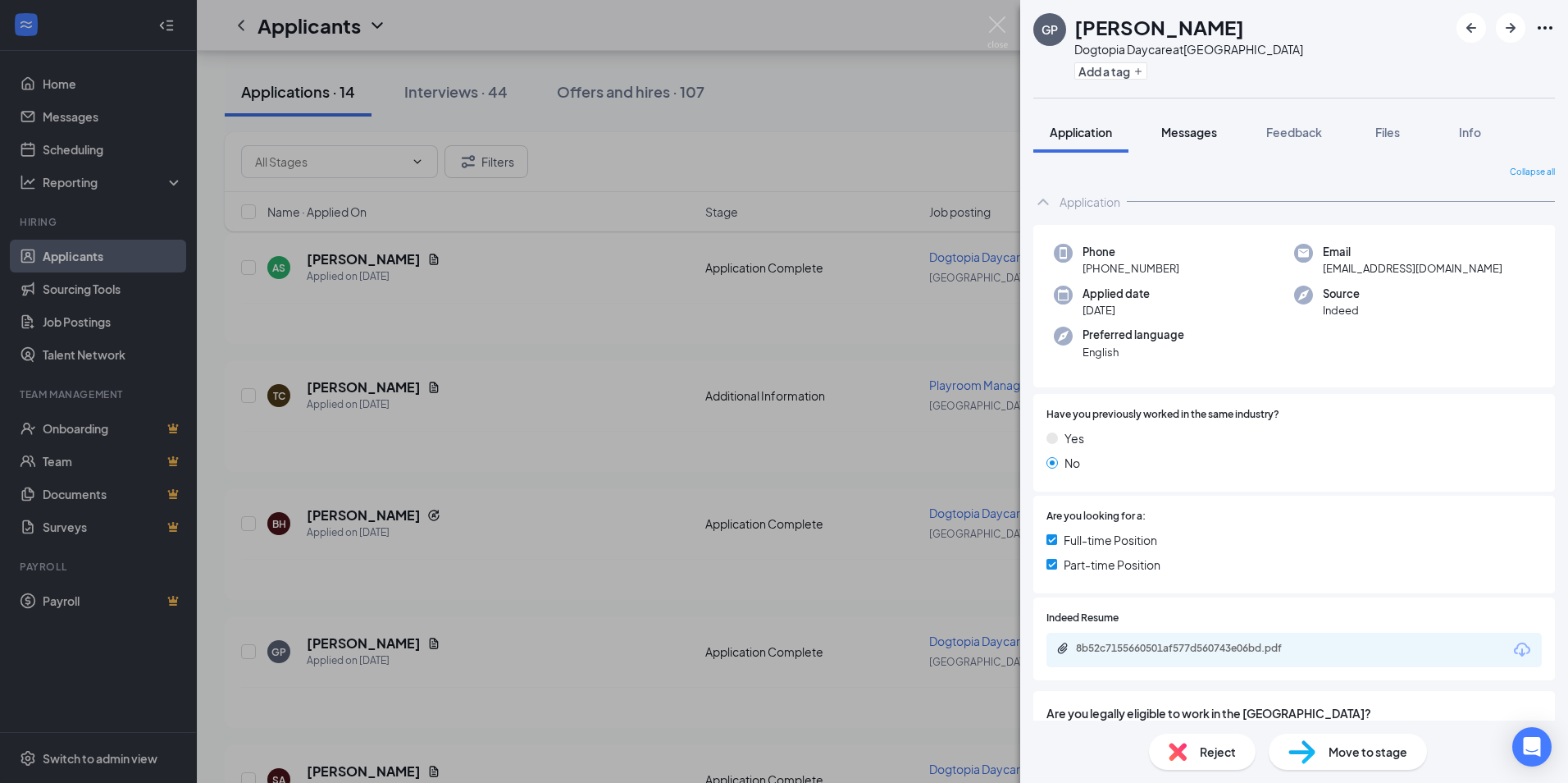
click at [1179, 136] on span "Messages" at bounding box center [1189, 132] width 55 height 15
